Goal: Task Accomplishment & Management: Use online tool/utility

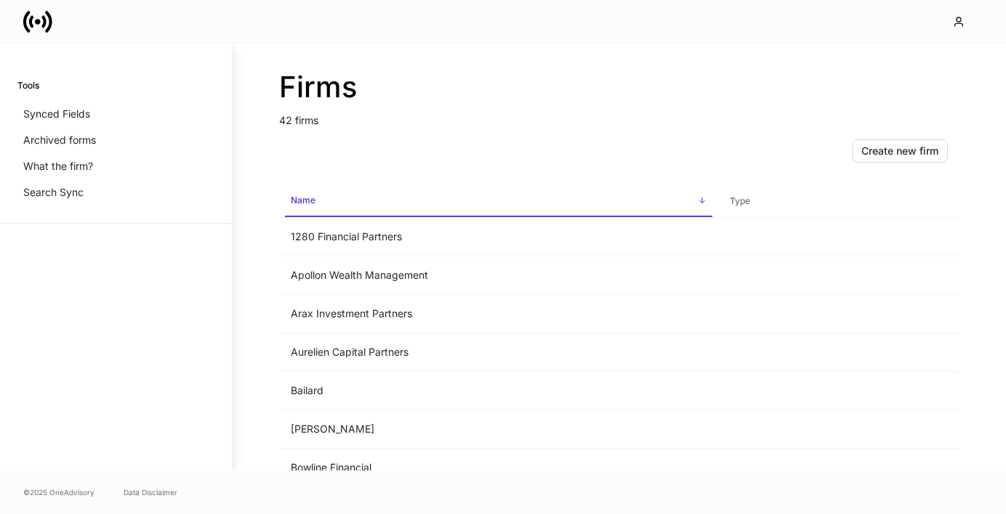
scroll to position [347, 0]
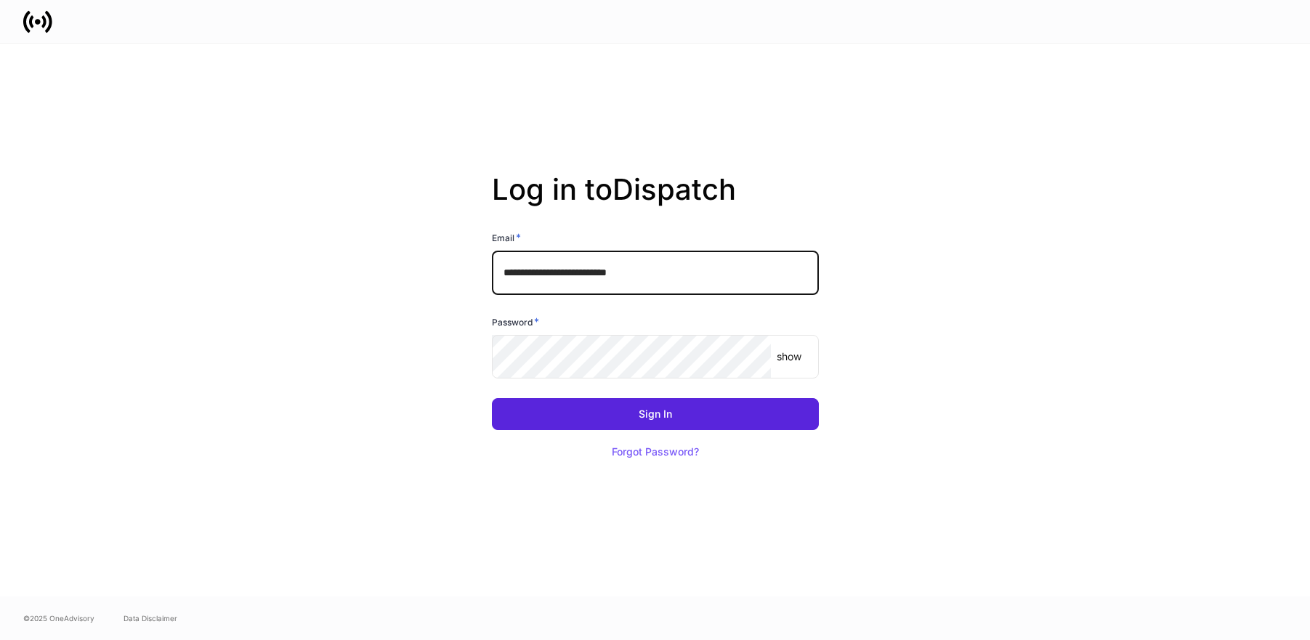
click at [671, 262] on input "**********" at bounding box center [655, 273] width 327 height 44
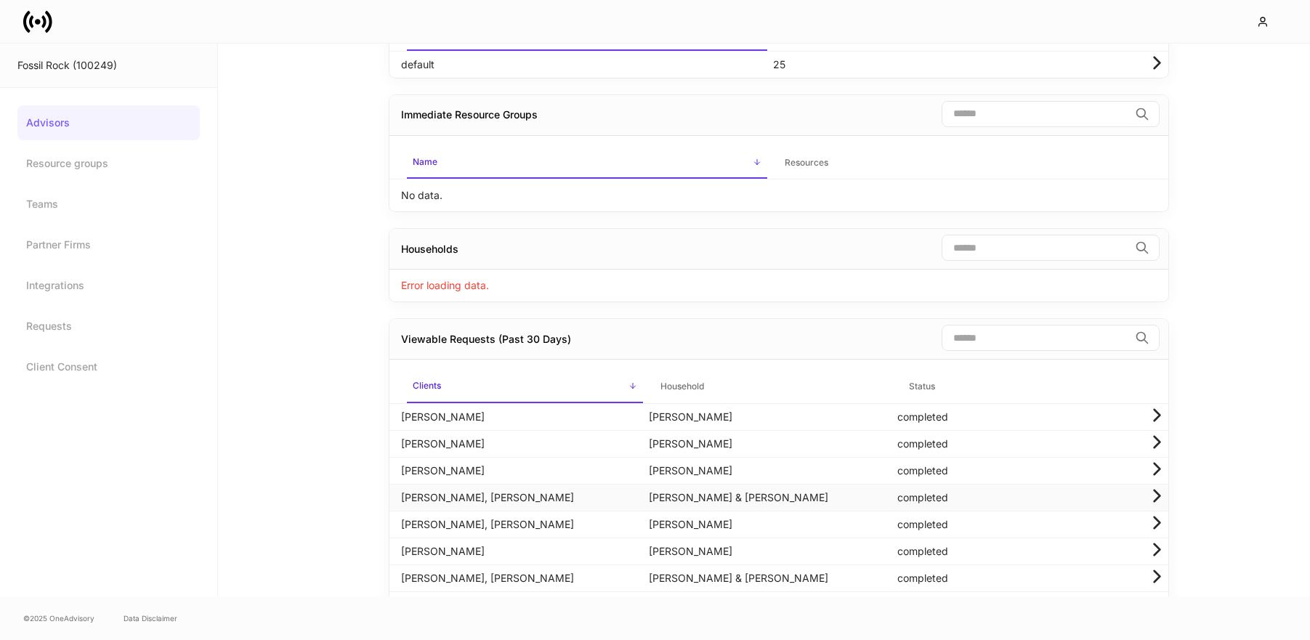
scroll to position [355, 0]
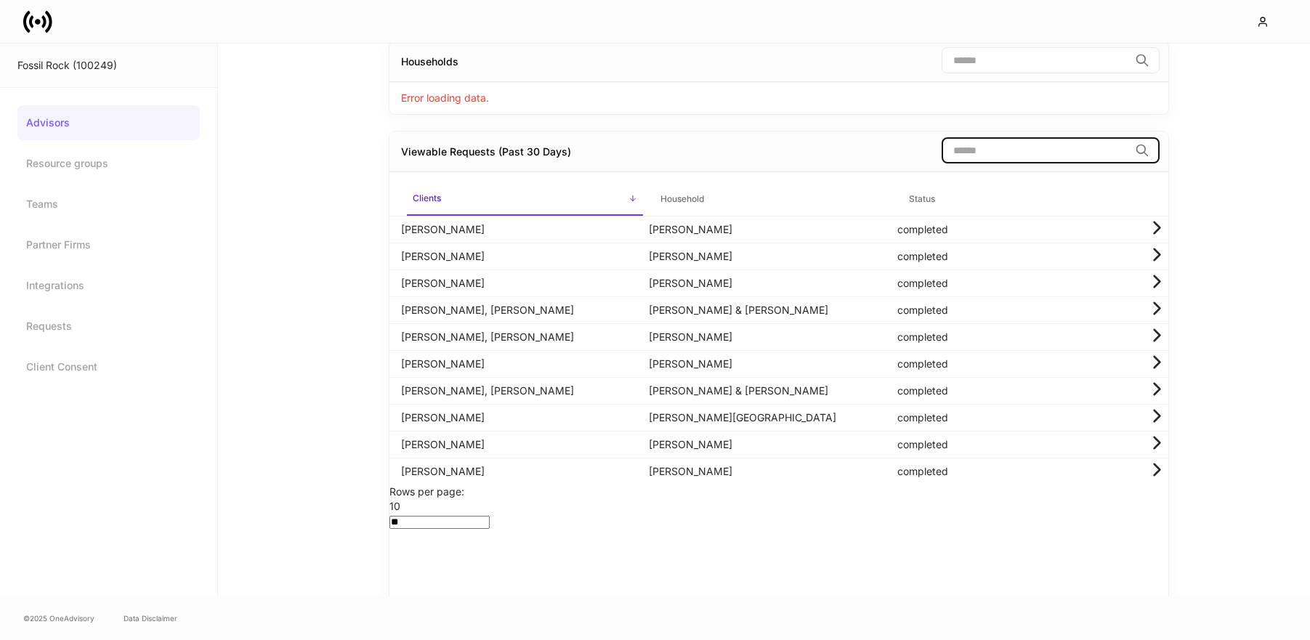
click at [969, 163] on input "search" at bounding box center [1035, 150] width 187 height 26
click at [986, 157] on input "search" at bounding box center [1035, 150] width 187 height 26
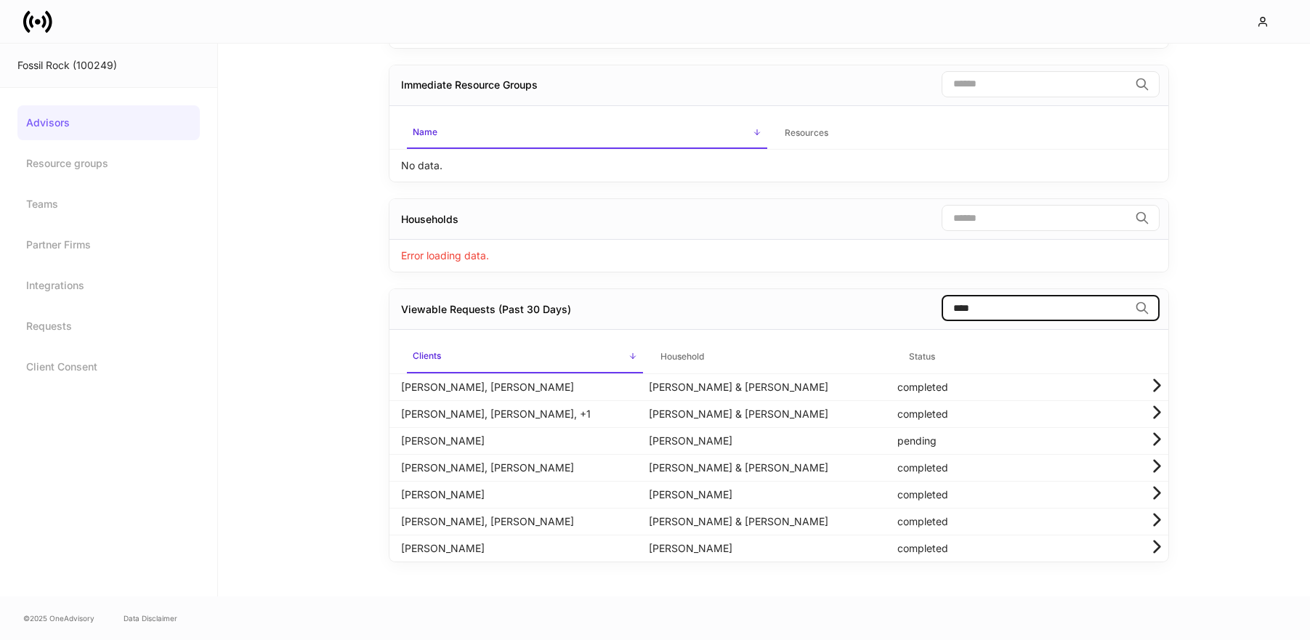
scroll to position [60, 0]
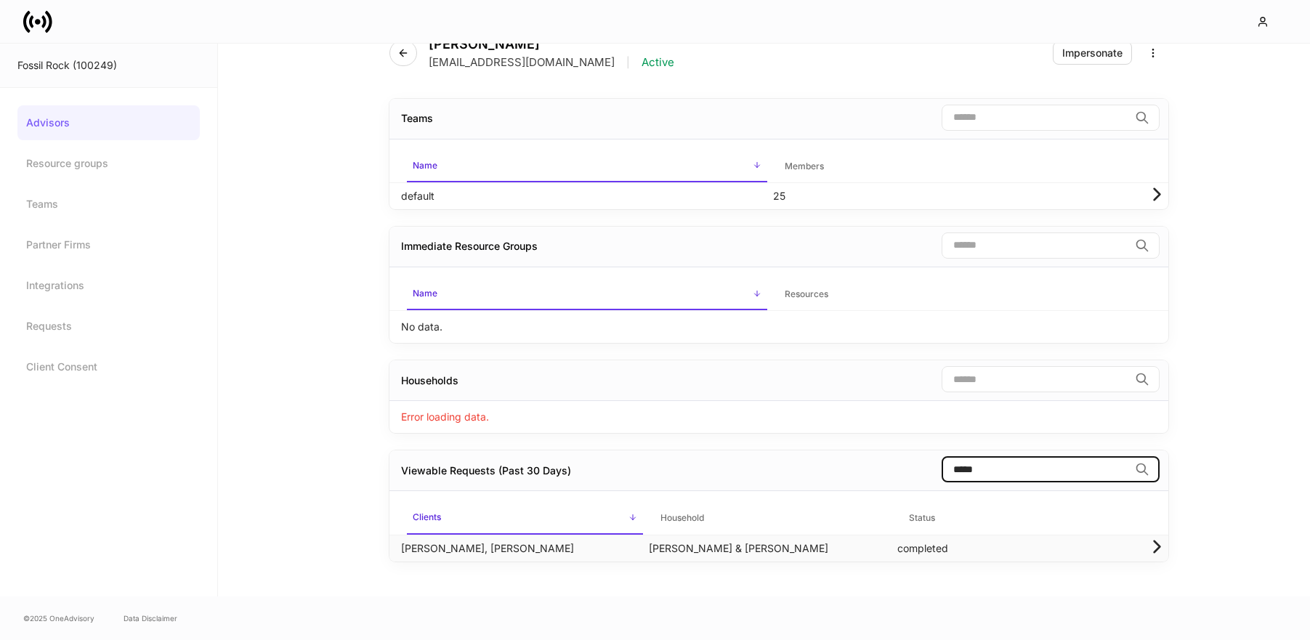
type input "*****"
click at [733, 543] on td "McDaniel, Jeri & Eugene" at bounding box center [773, 548] width 248 height 27
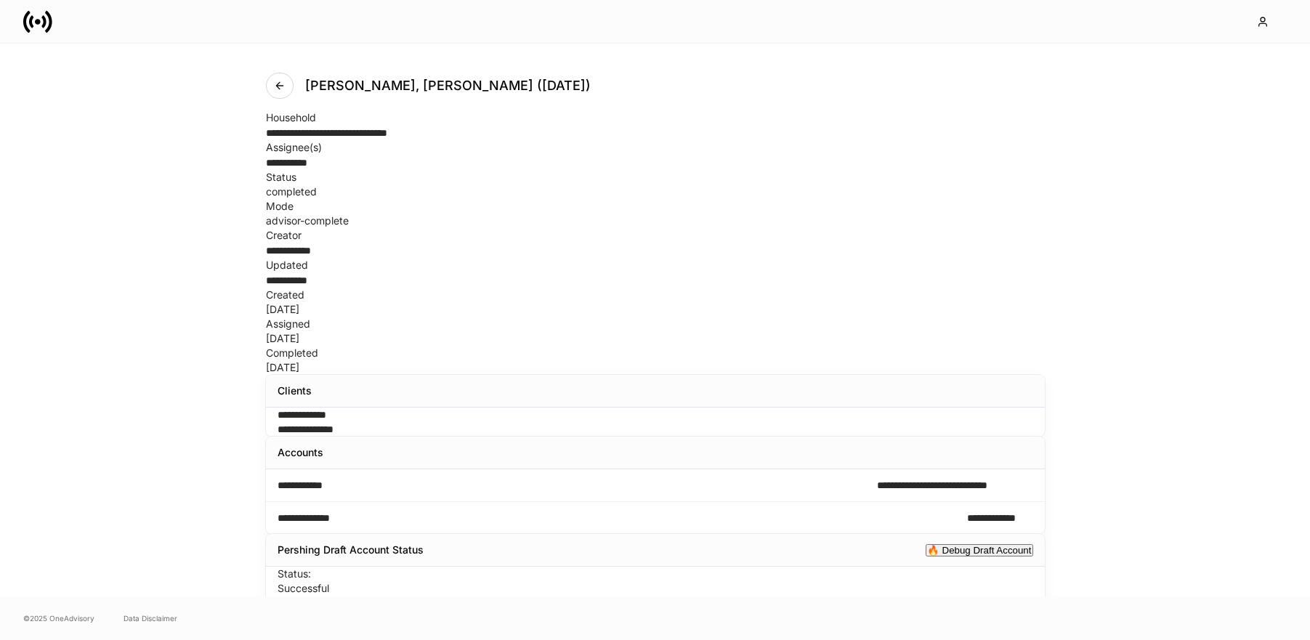
click at [295, 84] on div "Jeri McDaniel, Eugene McDaniel (Aug 7)" at bounding box center [434, 86] width 336 height 26
click at [288, 86] on button "button" at bounding box center [280, 86] width 28 height 26
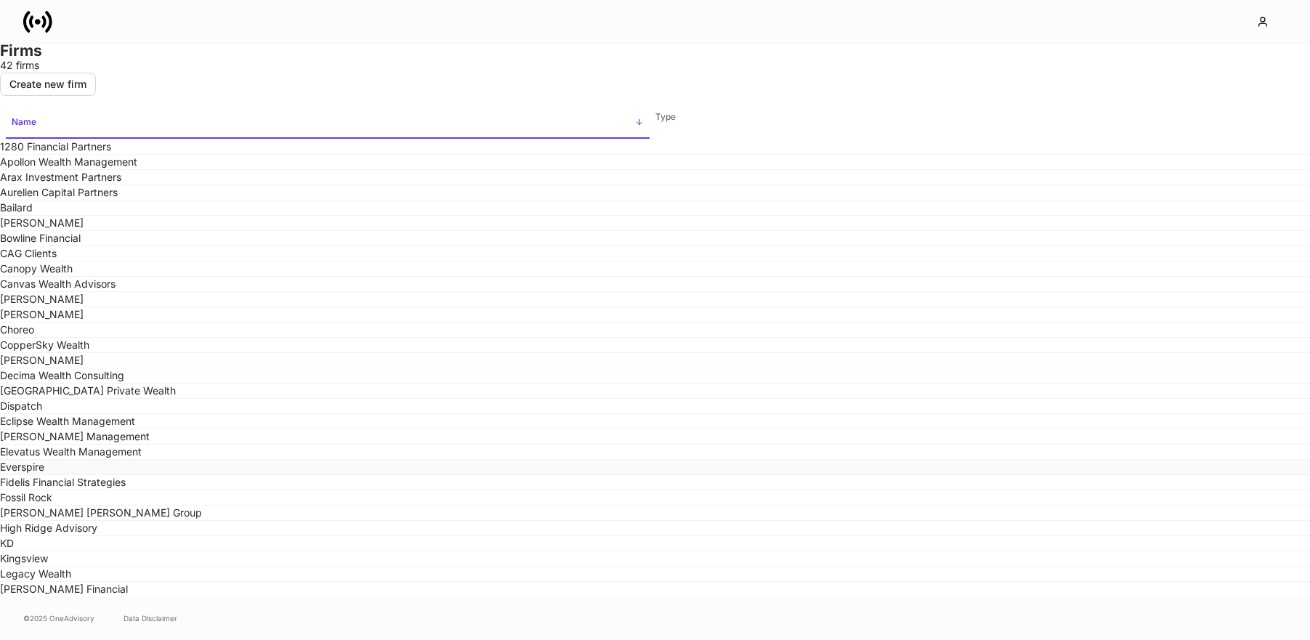
scroll to position [639, 0]
click at [457, 490] on td "Fossil Rock" at bounding box center [327, 497] width 655 height 15
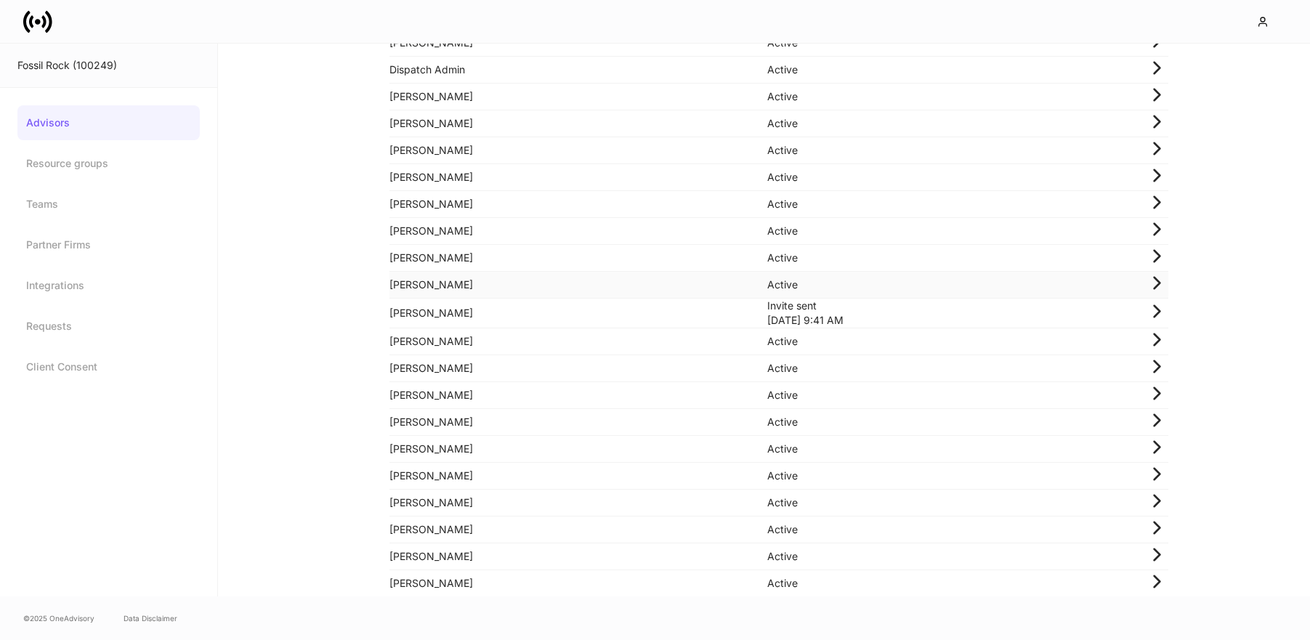
scroll to position [430, 0]
click at [551, 360] on td "Linda Castle" at bounding box center [578, 368] width 379 height 27
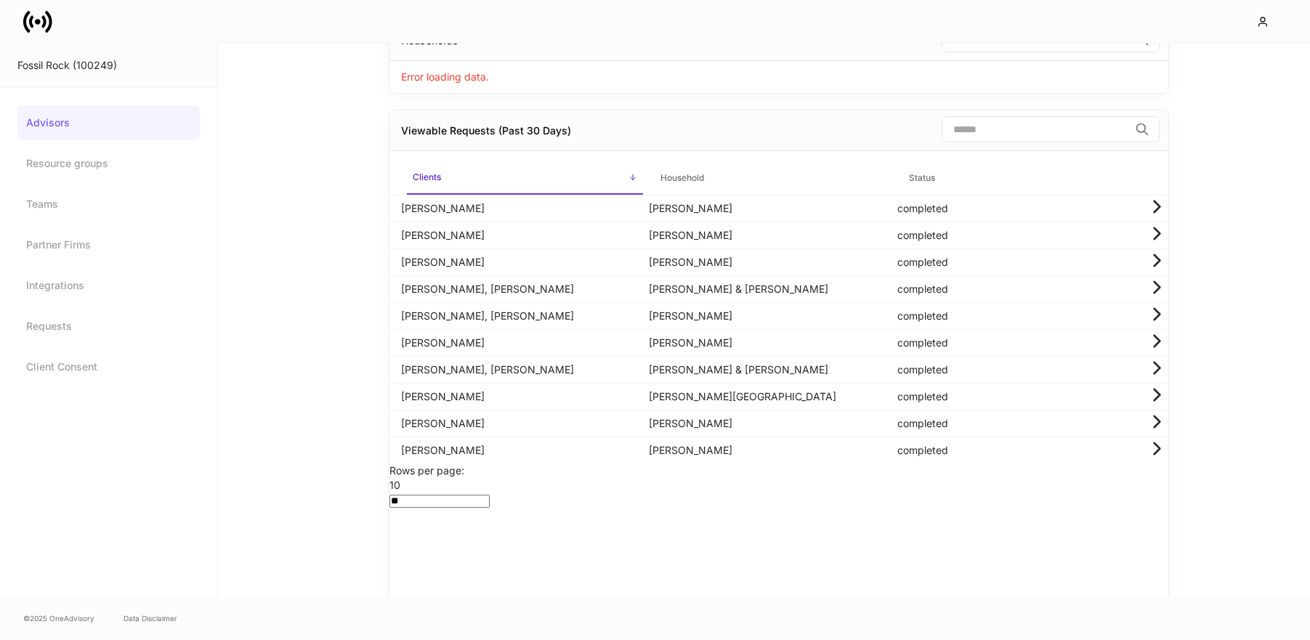
scroll to position [360, 0]
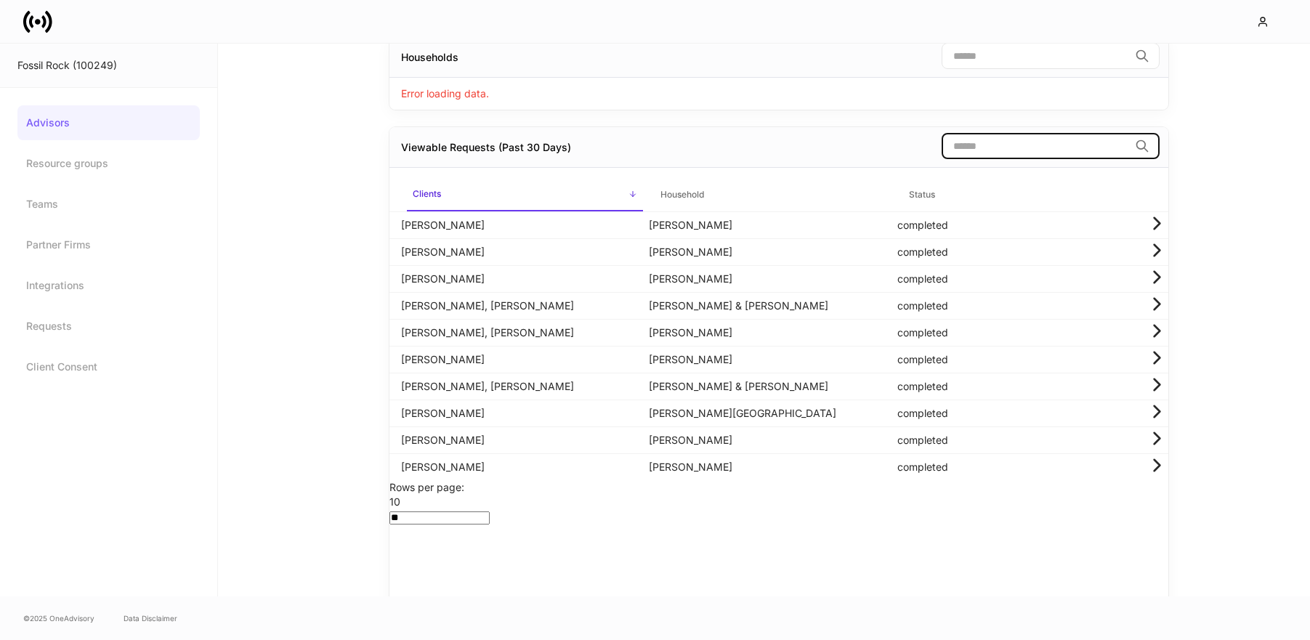
click at [1014, 155] on input "search" at bounding box center [1035, 146] width 187 height 26
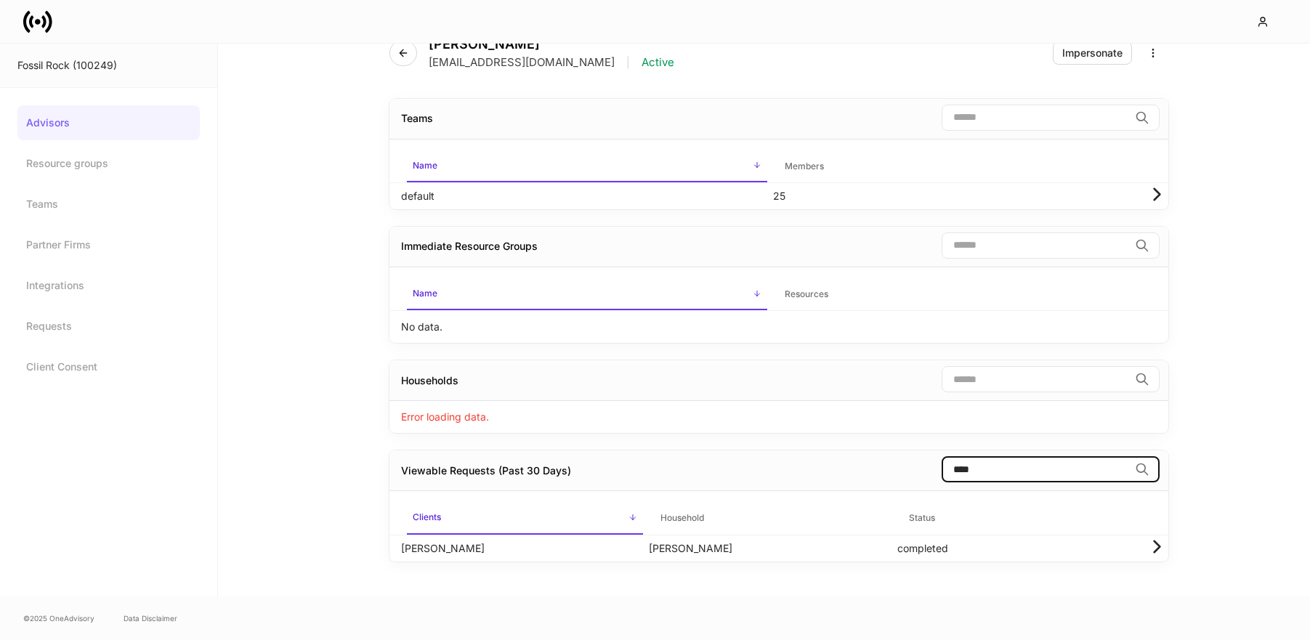
scroll to position [60, 0]
type input "******"
click at [800, 539] on td "Larson, Raymond" at bounding box center [773, 548] width 248 height 27
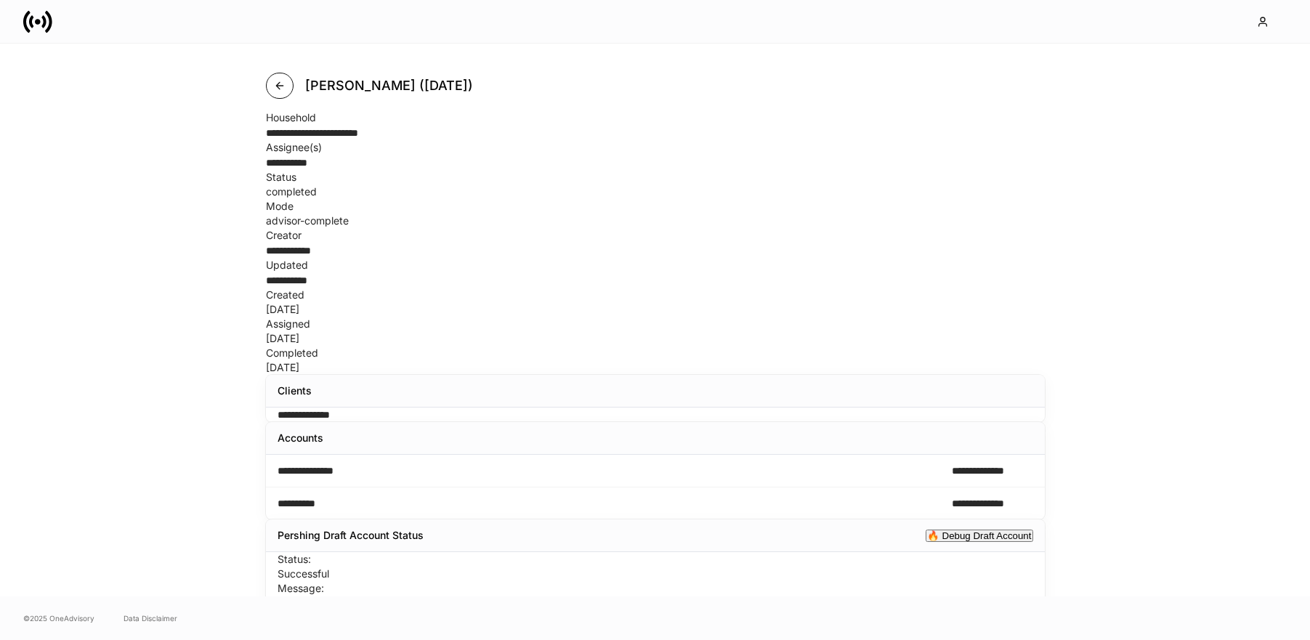
click at [275, 86] on icon "button" at bounding box center [280, 86] width 12 height 12
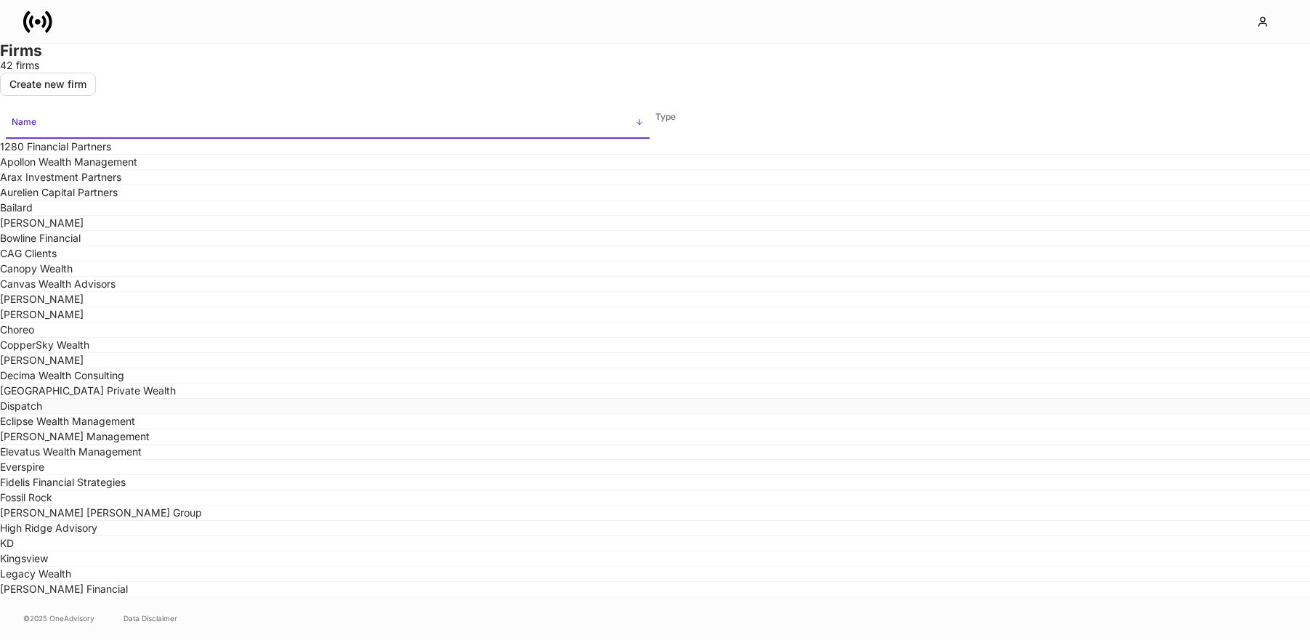
scroll to position [676, 0]
click at [451, 490] on td "Fossil Rock" at bounding box center [327, 497] width 655 height 15
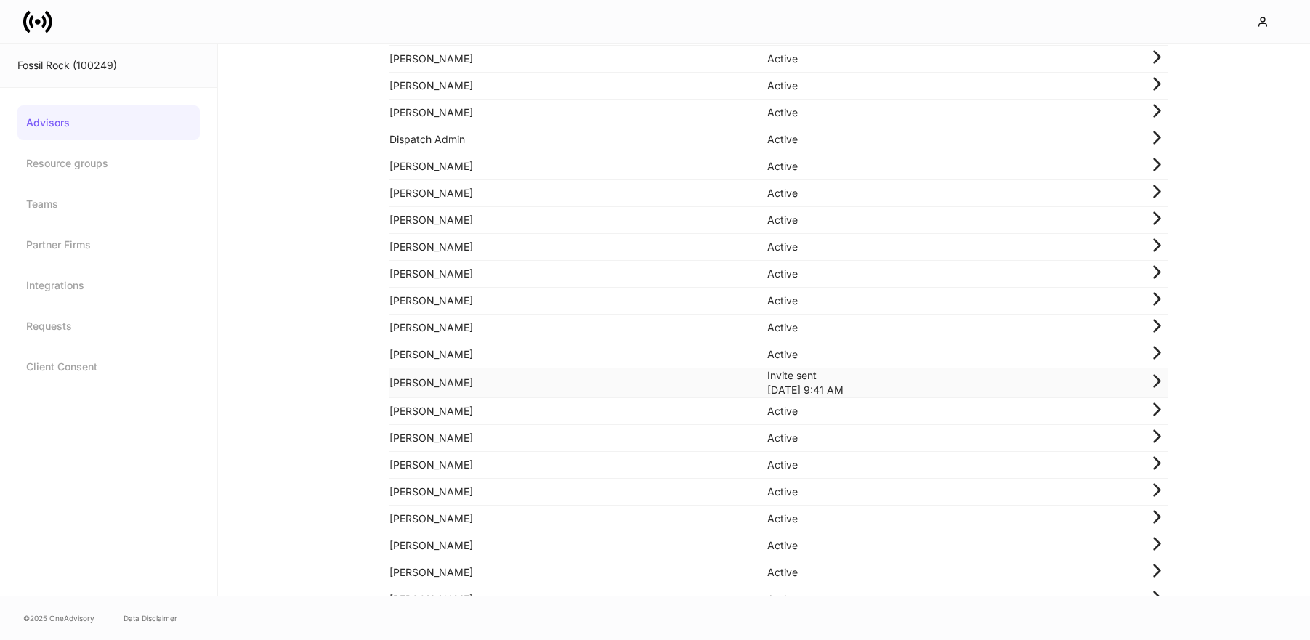
scroll to position [241, 0]
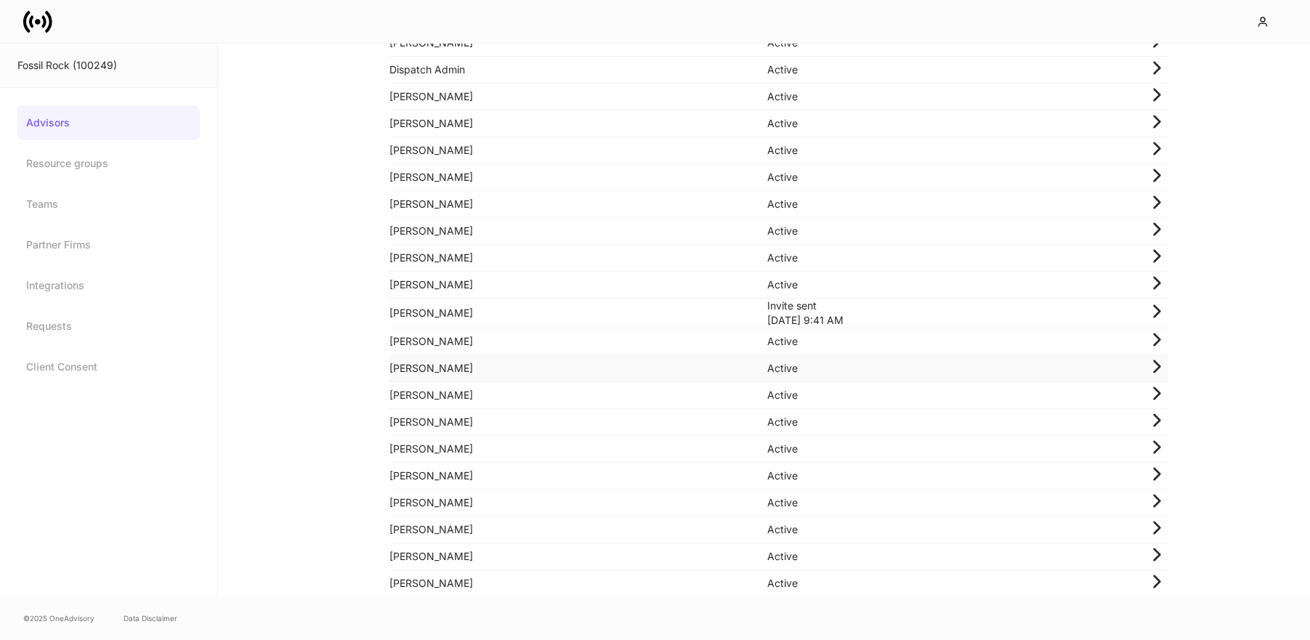
click at [445, 382] on td "Linda Castle" at bounding box center [578, 368] width 379 height 27
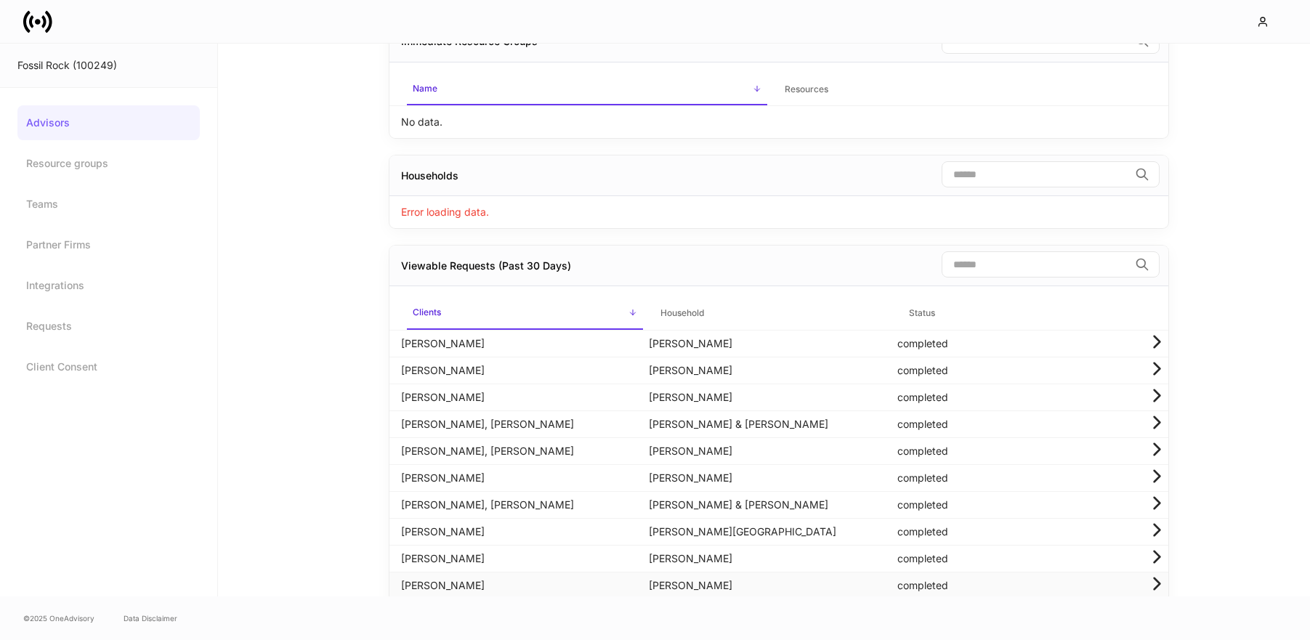
scroll to position [444, 0]
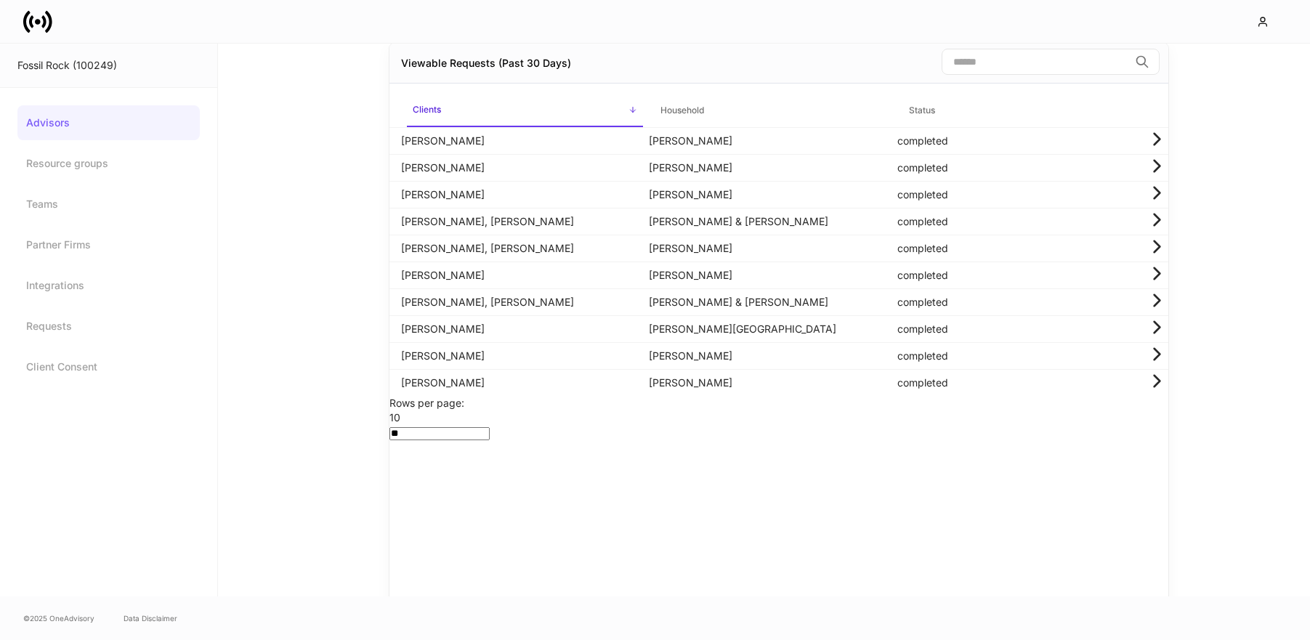
click at [990, 75] on input "search" at bounding box center [1035, 62] width 187 height 26
paste input "******"
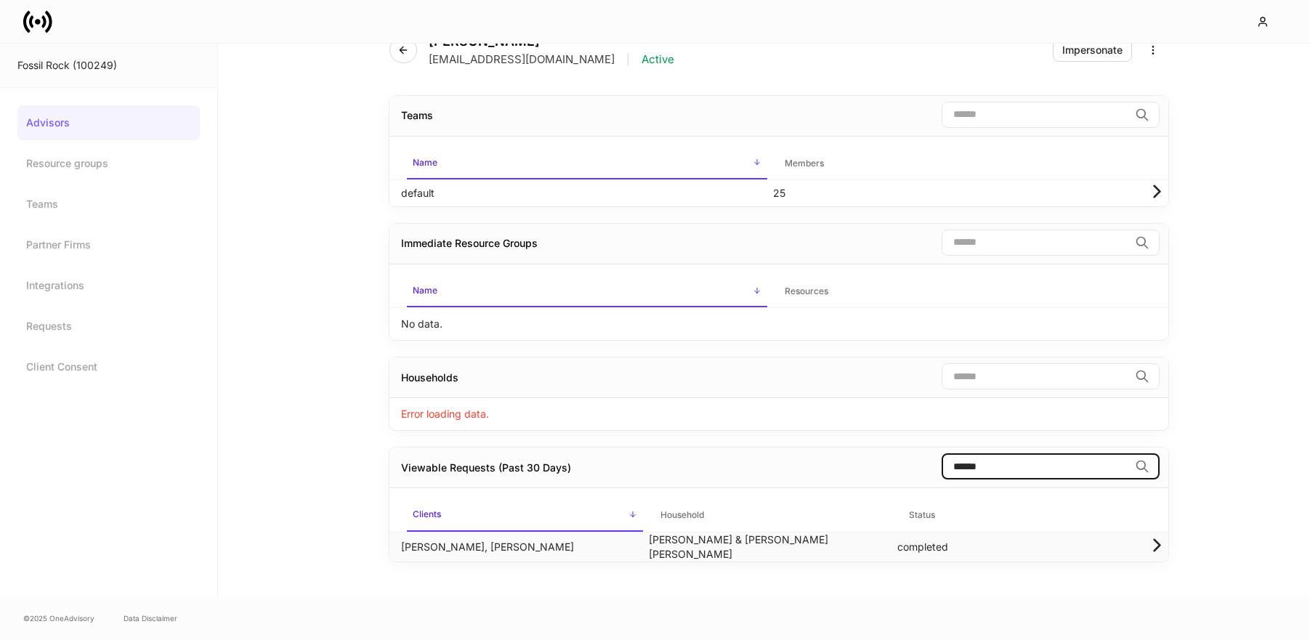
type input "******"
click at [544, 546] on td "Bill Layton, Mary Marc Layton" at bounding box center [525, 547] width 248 height 30
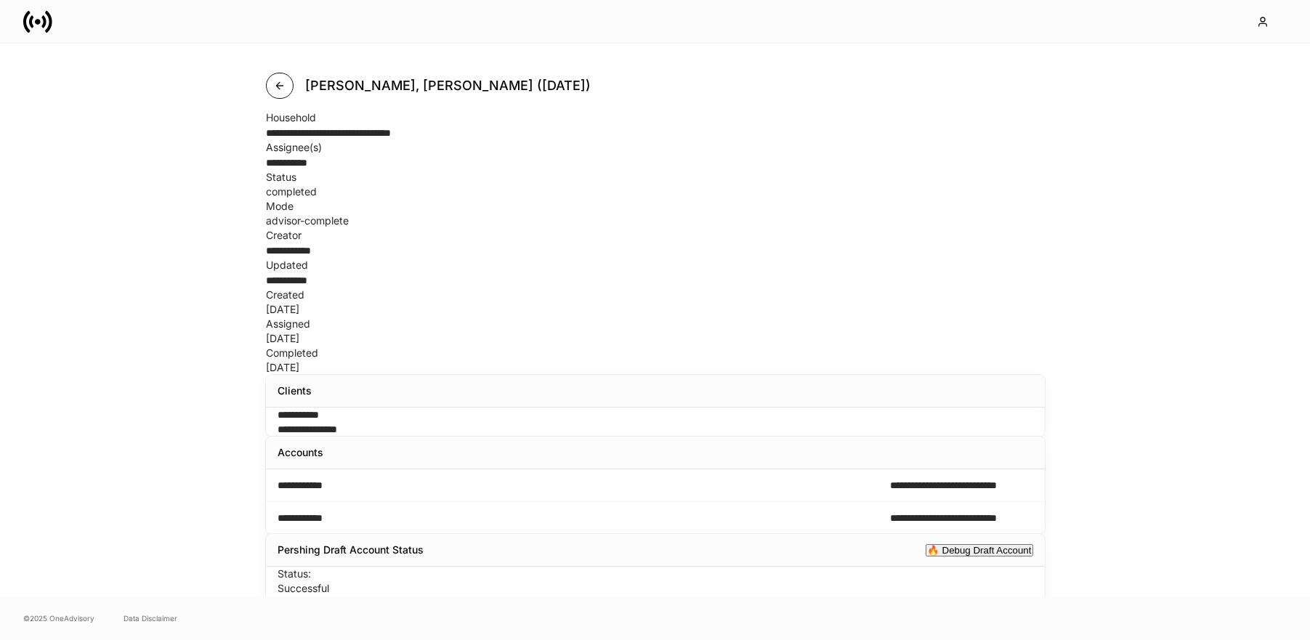
click at [278, 81] on icon "button" at bounding box center [280, 86] width 12 height 12
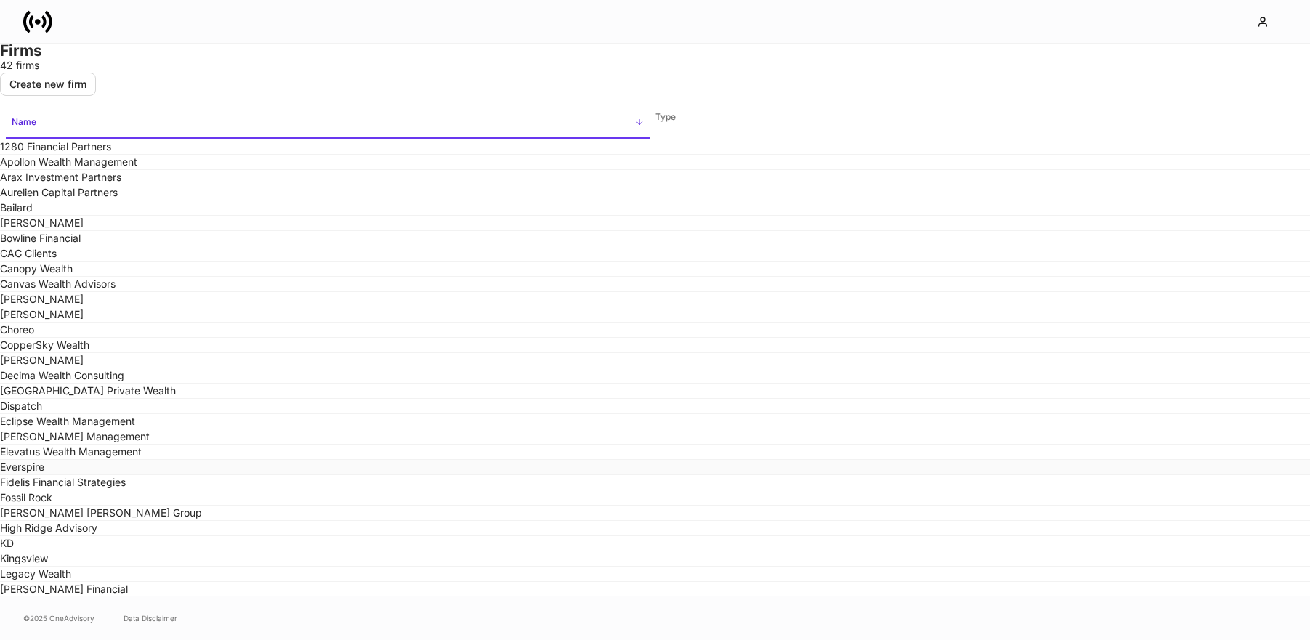
scroll to position [586, 0]
click at [444, 506] on td "Fossil Rock" at bounding box center [327, 497] width 655 height 15
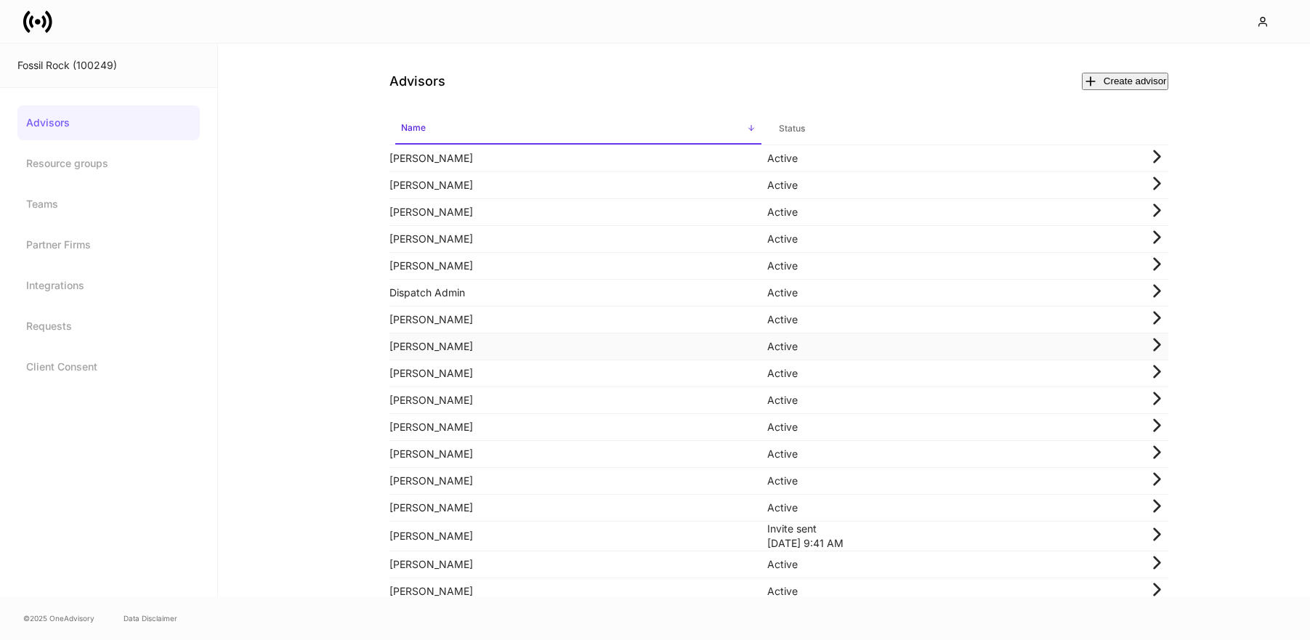
click at [479, 360] on td "Grant Bruce" at bounding box center [578, 346] width 379 height 27
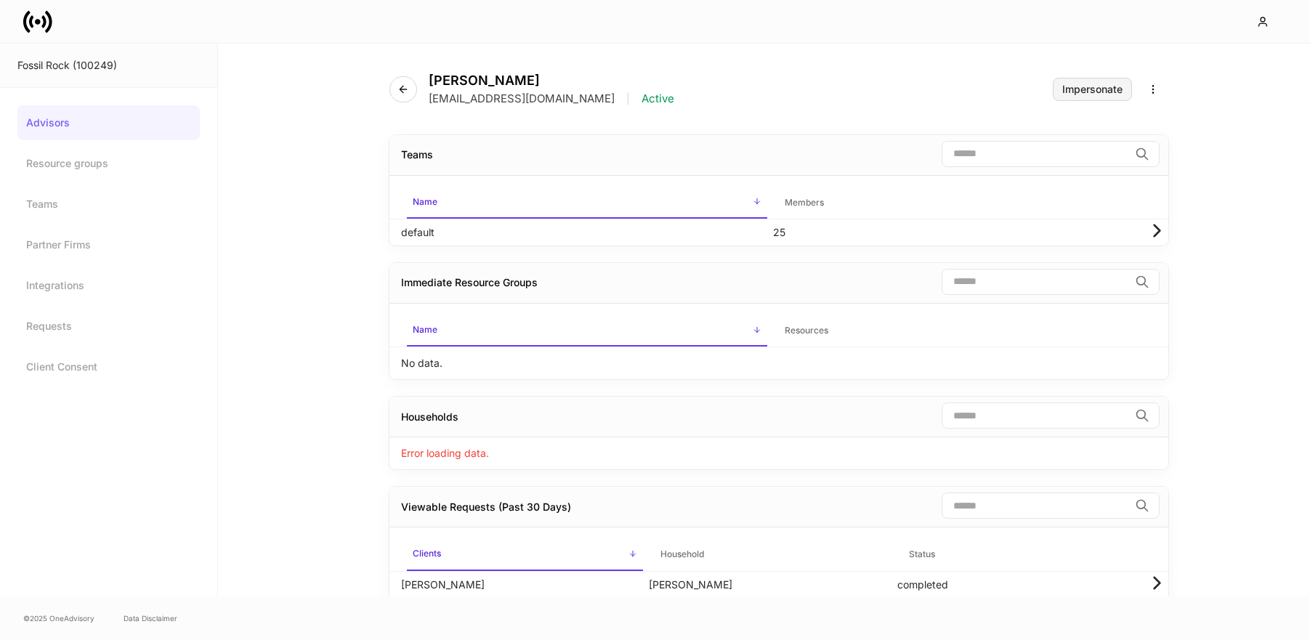
click at [1072, 89] on div "Impersonate" at bounding box center [1092, 89] width 60 height 10
